Goal: Transaction & Acquisition: Purchase product/service

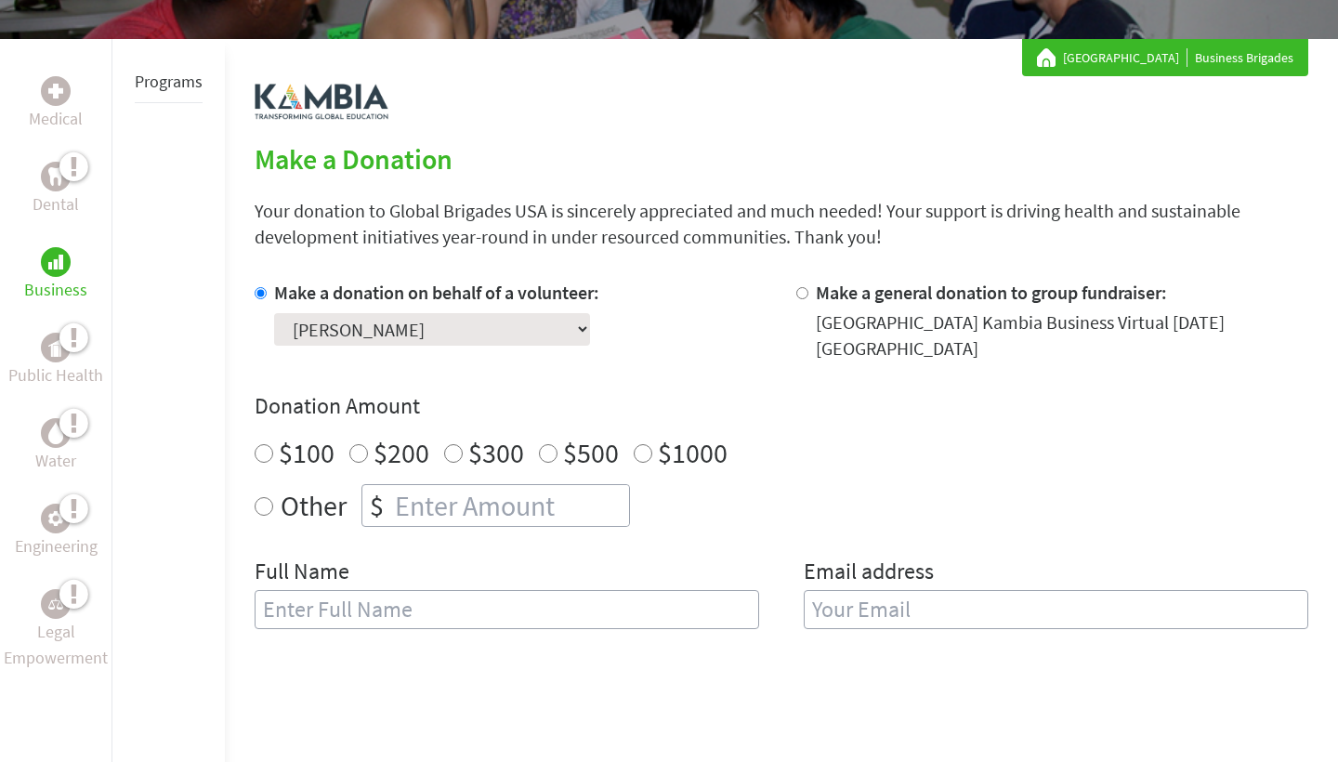
scroll to position [306, 0]
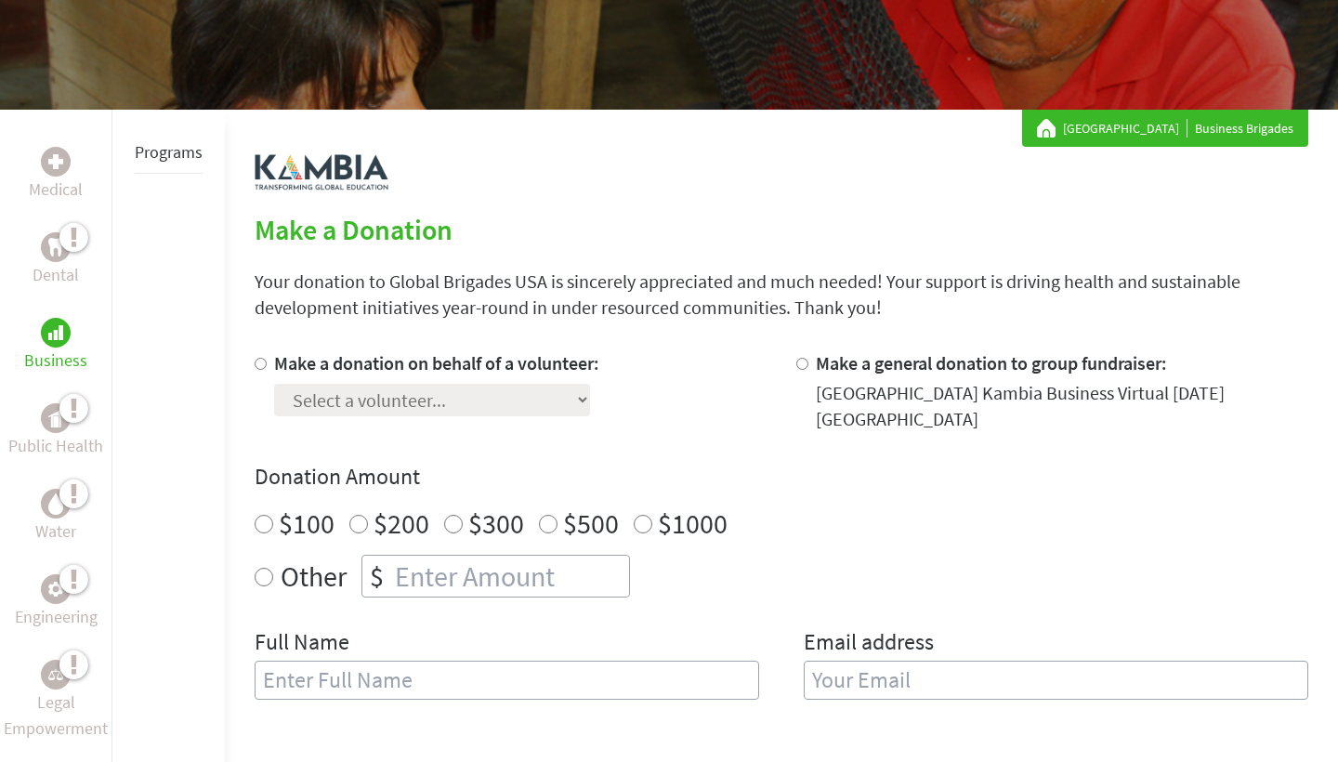
scroll to position [240, 0]
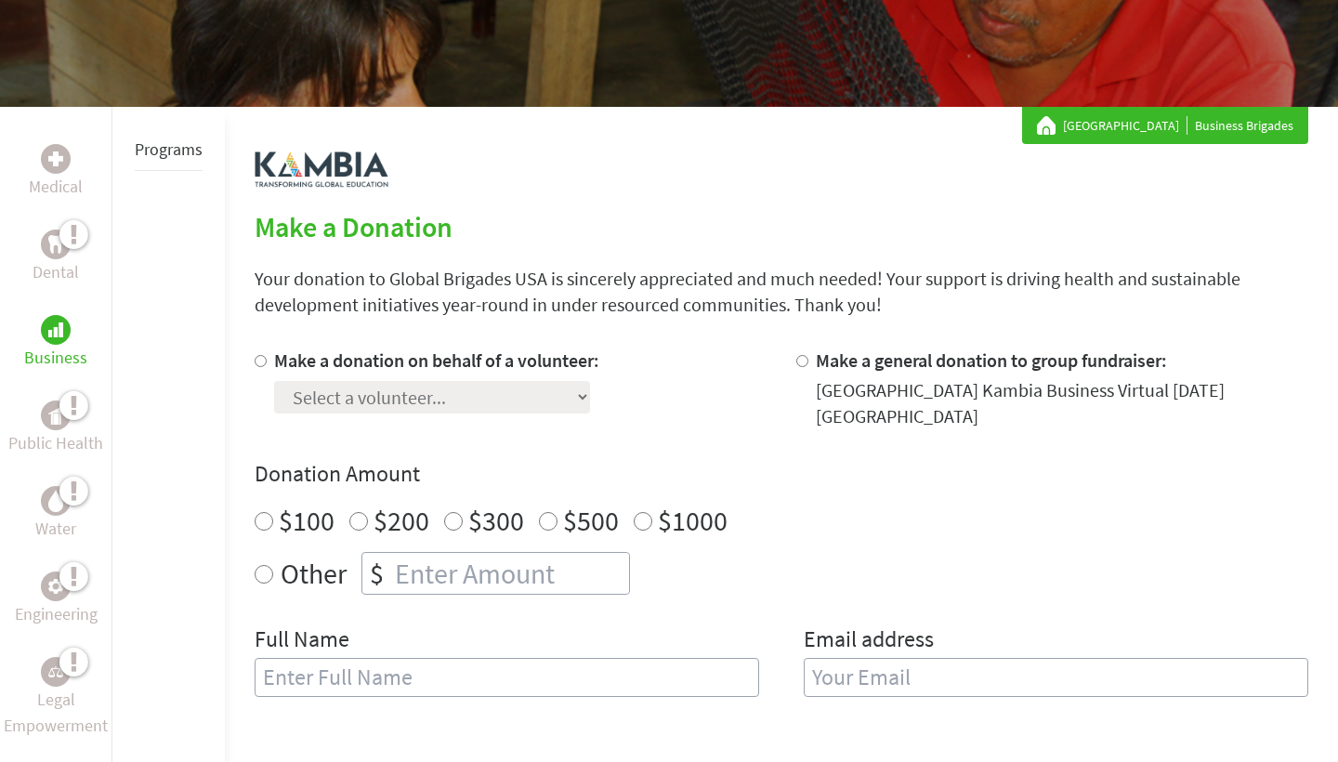
click at [810, 365] on div at bounding box center [807, 389] width 20 height 82
click at [804, 363] on input "Make a general donation to group fundraiser:" at bounding box center [803, 361] width 12 height 12
radio input "true"
click at [794, 366] on div "Make a donation on behalf of a volunteer: Select a volunteer... Alexa Garcia Al…" at bounding box center [782, 389] width 1054 height 82
click at [1018, 8] on div "Montclair State University Business Brigades" at bounding box center [669, 10] width 1338 height 193
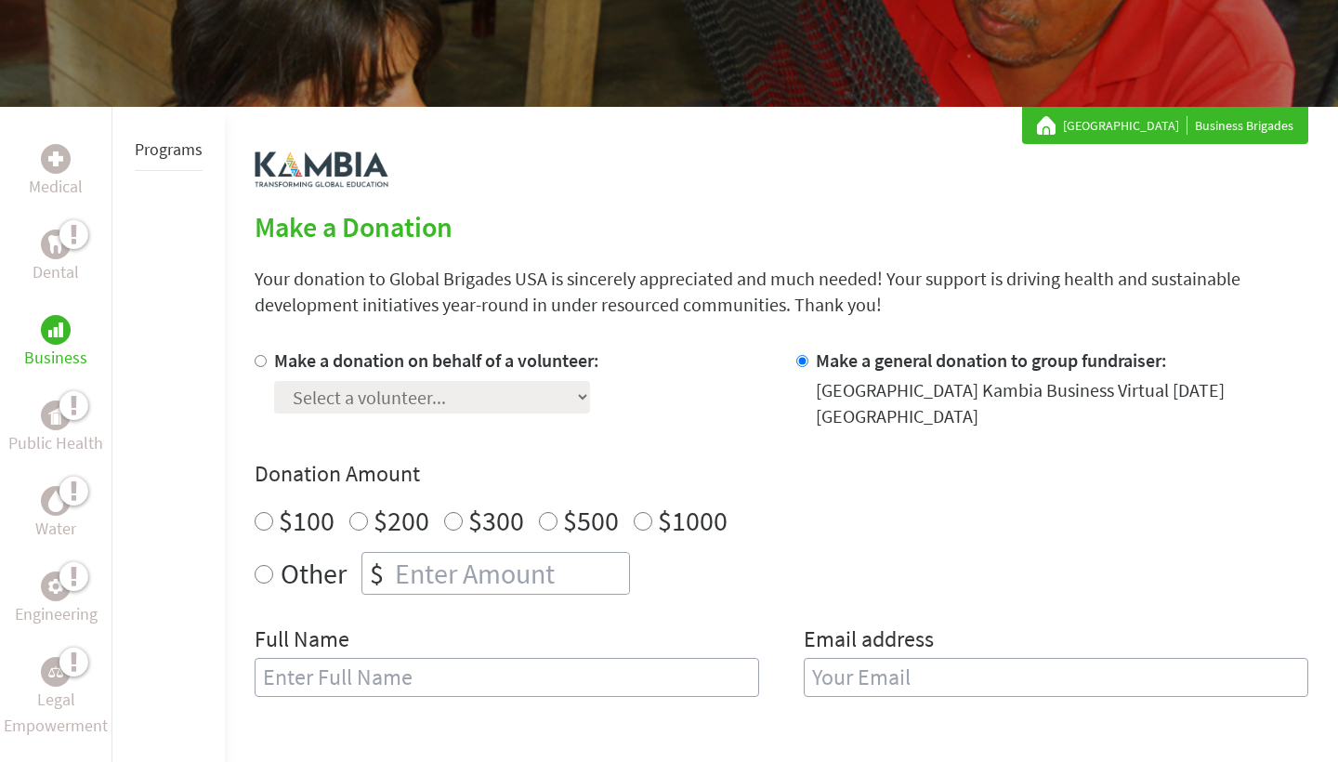
click at [1008, 1] on div "Montclair State University Business Brigades" at bounding box center [669, 10] width 1338 height 193
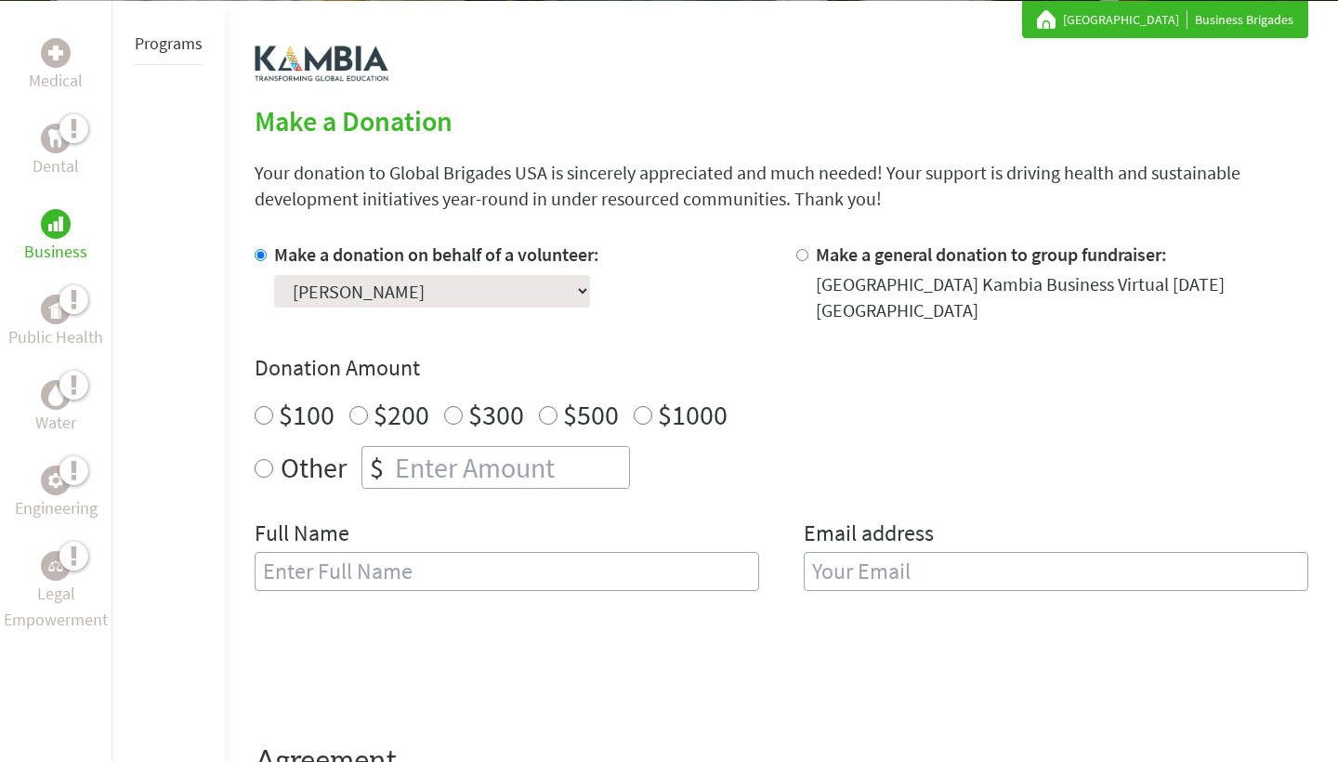
scroll to position [370, 0]
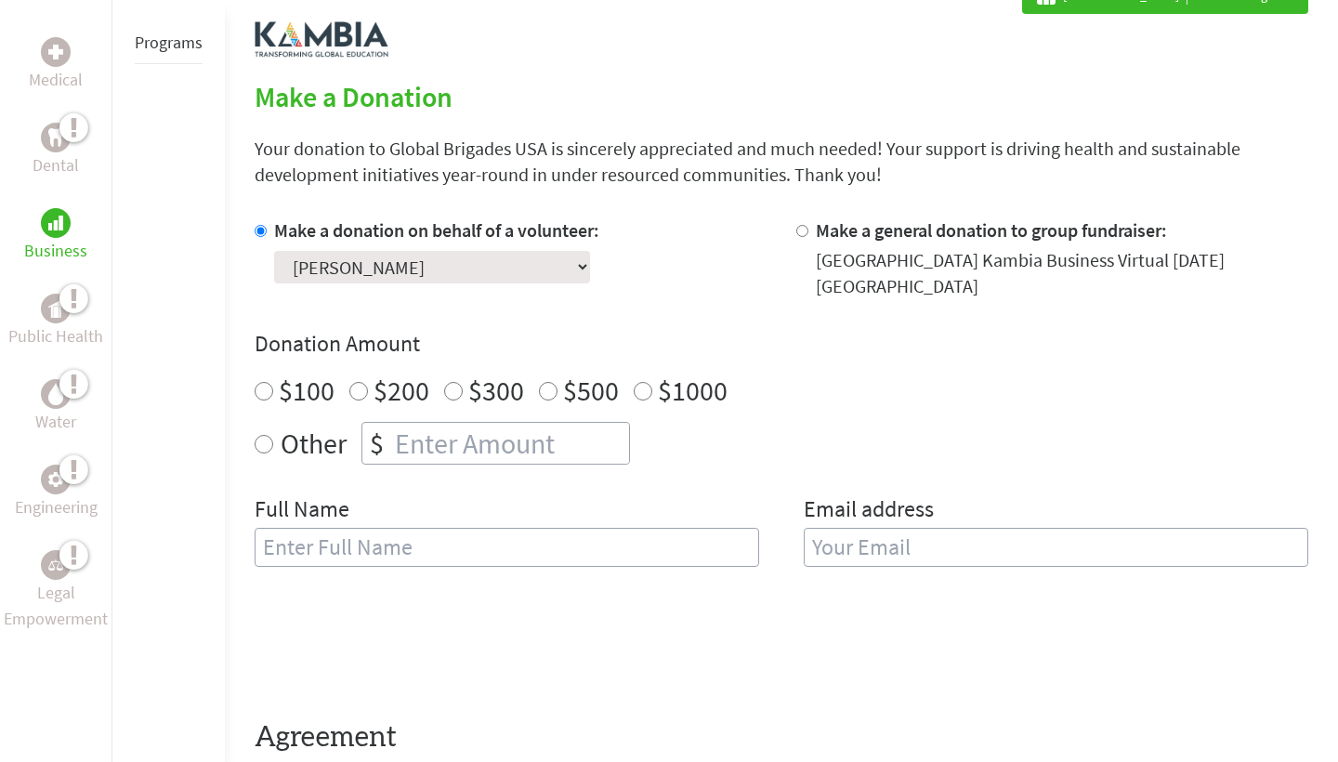
radio input "true"
click at [422, 443] on input "number" at bounding box center [510, 443] width 238 height 41
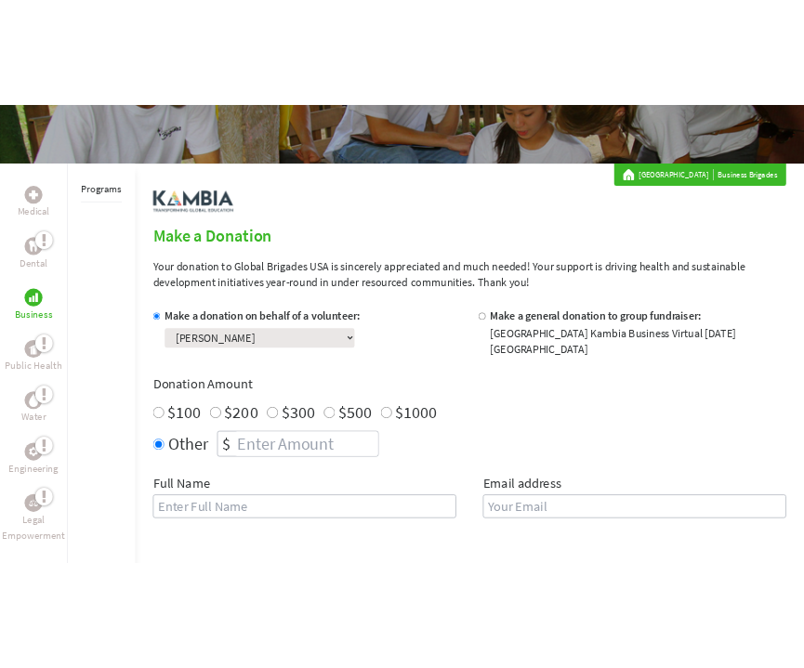
scroll to position [249, 0]
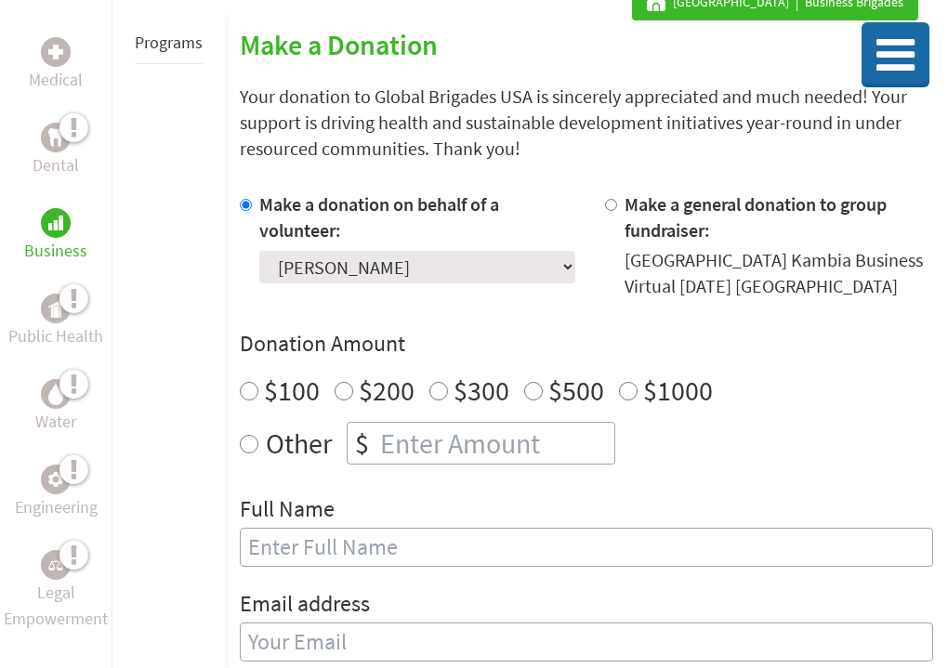
scroll to position [324, 0]
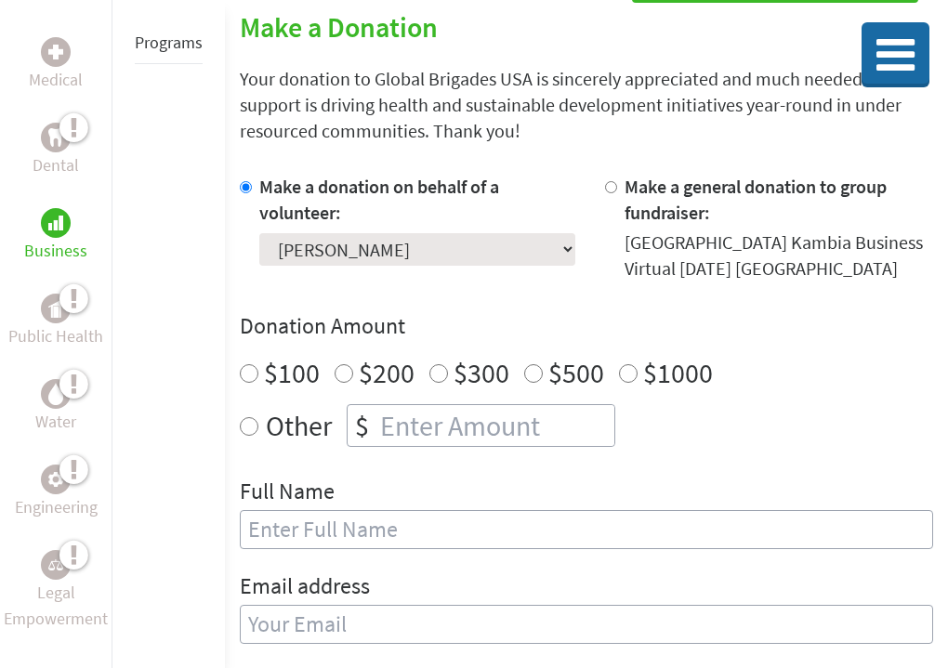
radio input "true"
click at [410, 442] on input "number" at bounding box center [495, 425] width 238 height 41
click at [556, 282] on div "Make a donation on behalf of a volunteer: Select a volunteer... Alexa Garcia Al…" at bounding box center [417, 228] width 316 height 108
click at [493, 475] on div "Make a donation on behalf of a volunteer: Select a volunteer... Alexa Garcia Al…" at bounding box center [586, 420] width 693 height 493
click at [483, 446] on input "125" at bounding box center [495, 425] width 238 height 41
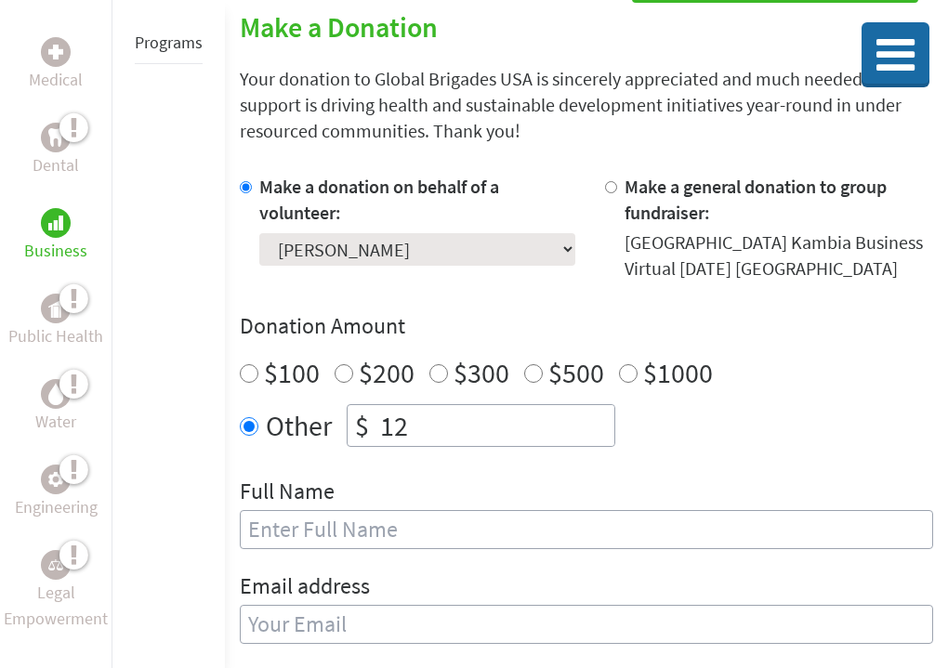
type input "1"
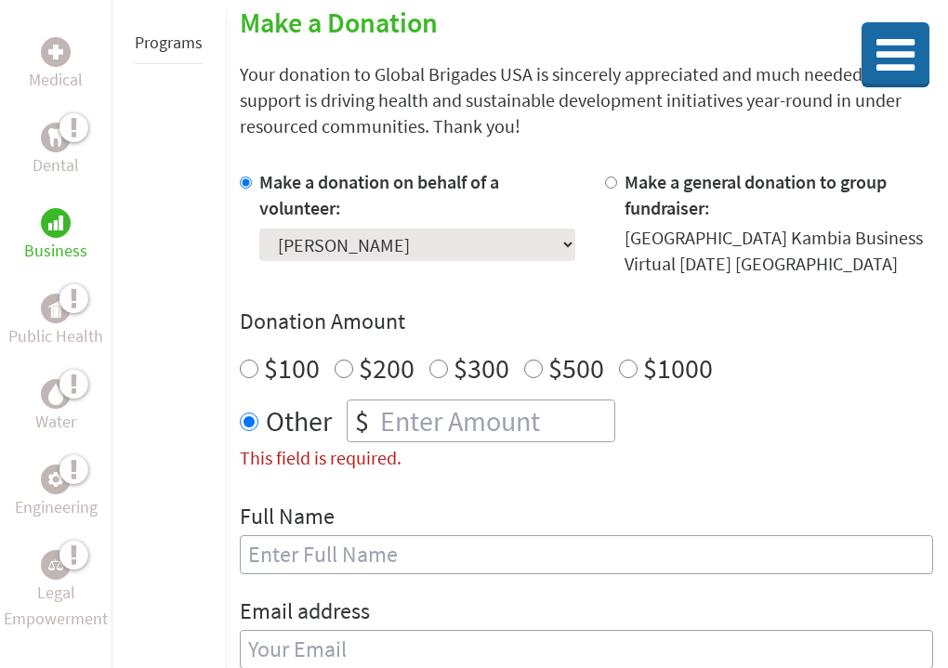
scroll to position [328, 0]
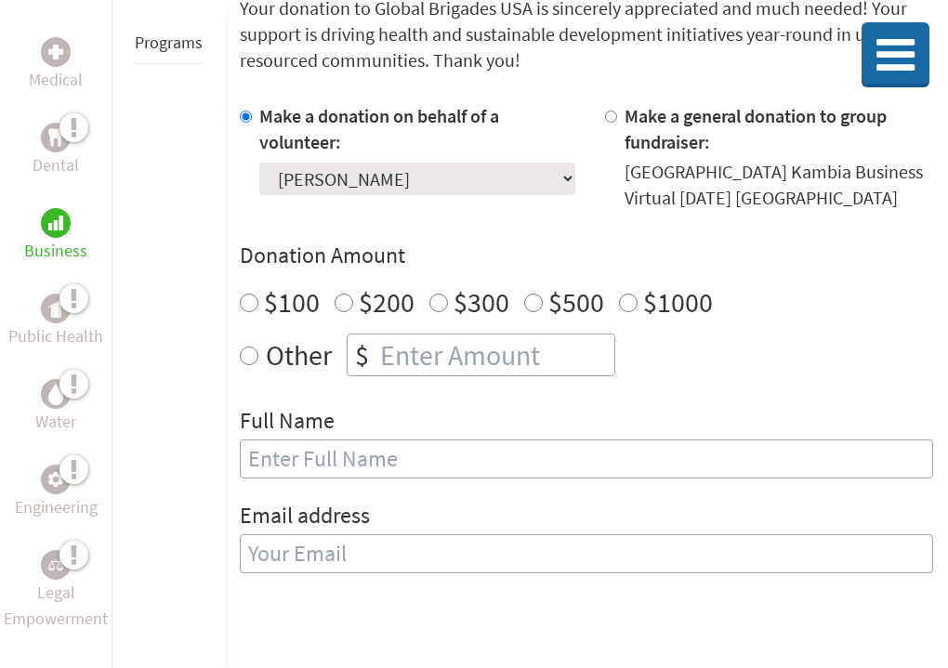
scroll to position [402, 0]
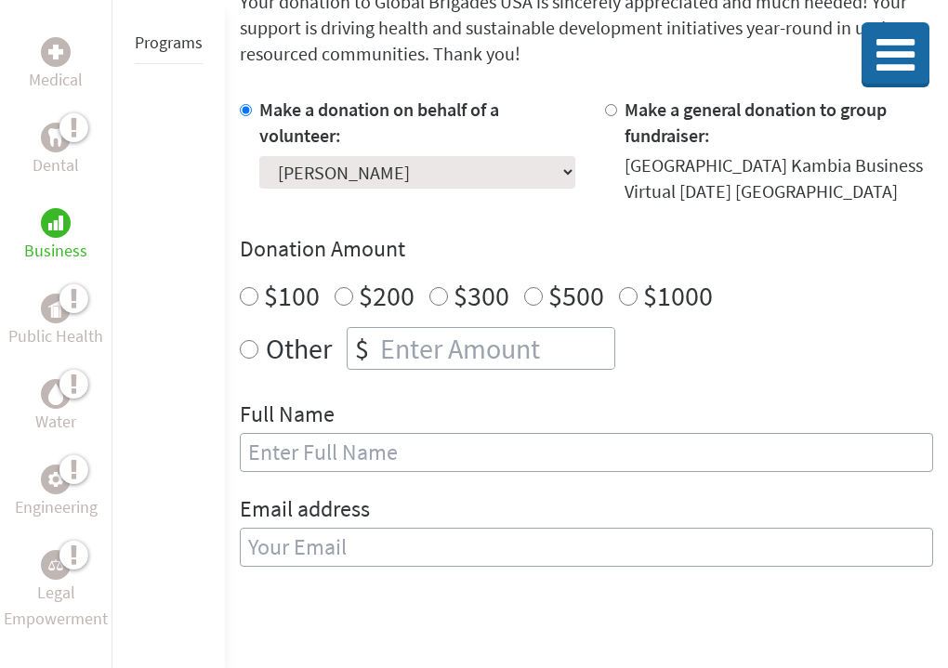
radio input "true"
click at [431, 358] on input "number" at bounding box center [495, 348] width 238 height 41
type input "125"
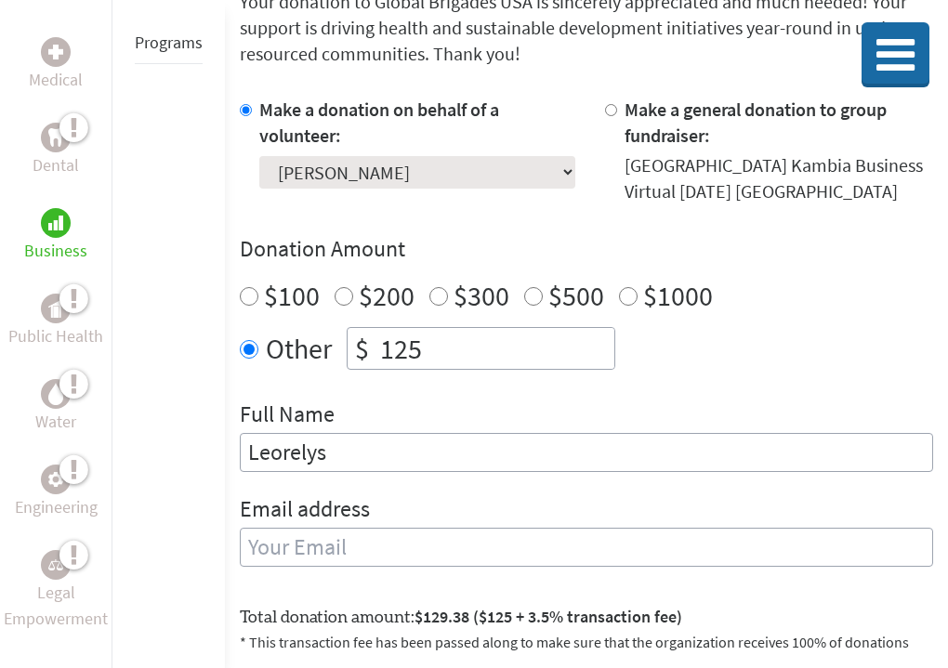
type input "Leorelys"
